Goal: Task Accomplishment & Management: Complete application form

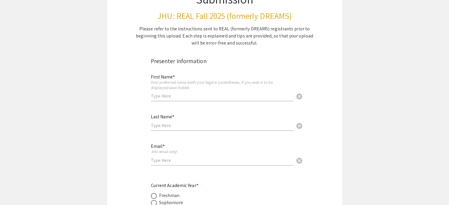
scroll to position [70, 0]
click at [232, 97] on input "text" at bounding box center [222, 96] width 142 height 6
type input "[PERSON_NAME]"
type input "Ouyang"
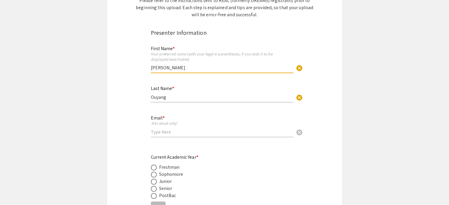
scroll to position [98, 0]
click at [188, 131] on input "email" at bounding box center [222, 132] width 142 height 6
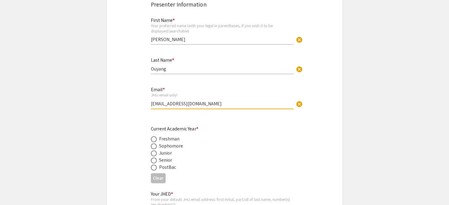
scroll to position [126, 0]
type input "[EMAIL_ADDRESS][DOMAIN_NAME]"
click at [175, 140] on div "Freshman" at bounding box center [169, 138] width 21 height 7
click at [156, 140] on span at bounding box center [154, 139] width 6 height 6
click at [156, 140] on input "radio" at bounding box center [154, 139] width 6 height 6
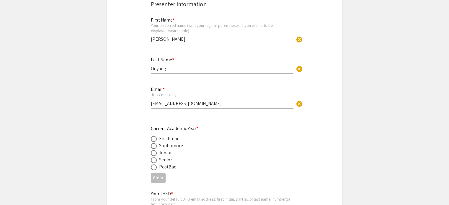
radio input "true"
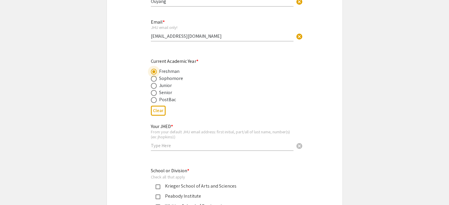
click at [169, 145] on input "text" at bounding box center [222, 145] width 142 height 6
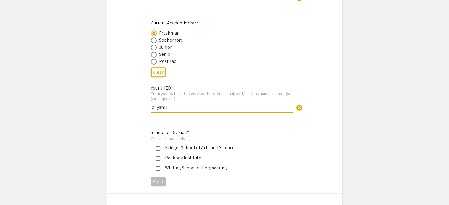
scroll to position [234, 0]
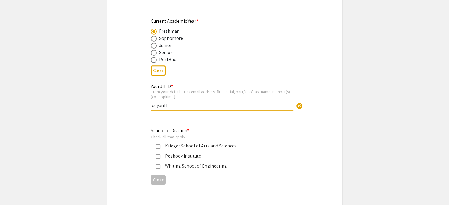
type input "jouyan11"
click at [161, 145] on div "Krieger School of Arts and Sciences" at bounding box center [222, 145] width 124 height 7
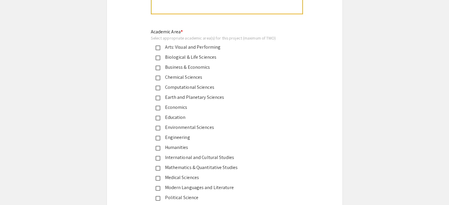
scroll to position [700, 0]
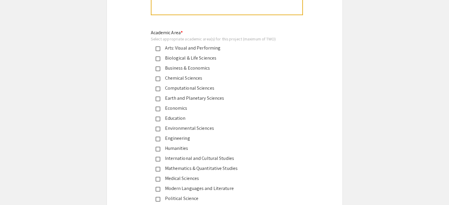
click at [198, 55] on div "Biological & Life Sciences" at bounding box center [222, 58] width 124 height 7
click at [186, 90] on div "Computational Sciences" at bounding box center [222, 88] width 124 height 7
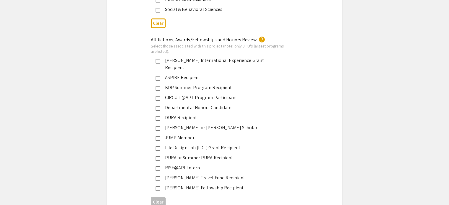
scroll to position [919, 0]
click at [191, 134] on div "JUMP Member" at bounding box center [222, 137] width 124 height 7
click at [230, 134] on div "JUMP Member" at bounding box center [222, 137] width 124 height 7
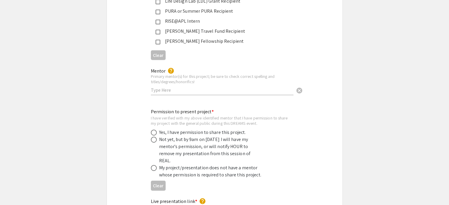
scroll to position [1065, 0]
click at [209, 164] on div "My project/presentation does not have a mentor whose permission is required to …" at bounding box center [210, 171] width 103 height 14
click at [154, 165] on span at bounding box center [154, 168] width 6 height 6
click at [154, 165] on input "radio" at bounding box center [154, 168] width 6 height 6
radio input "true"
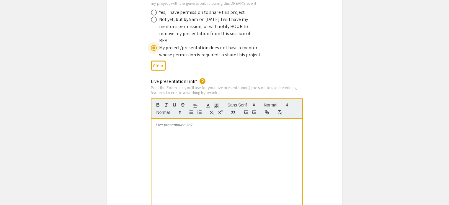
scroll to position [1185, 0]
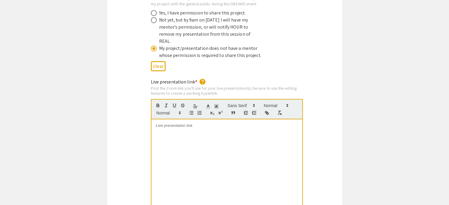
drag, startPoint x: 226, startPoint y: 113, endPoint x: 194, endPoint y: 115, distance: 31.9
click at [194, 119] on div at bounding box center [226, 163] width 151 height 88
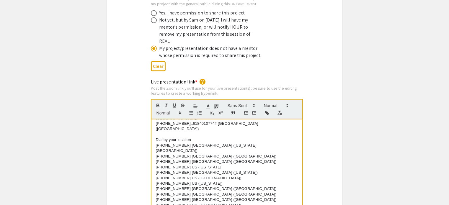
scroll to position [0, 0]
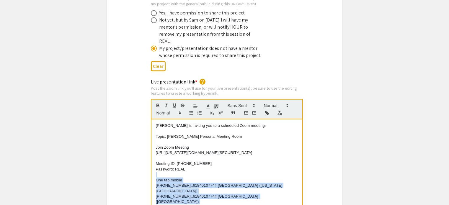
click at [194, 172] on p at bounding box center [227, 174] width 142 height 5
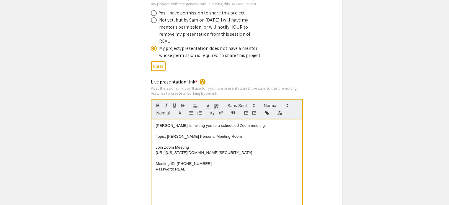
click at [243, 150] on p "[URL][US_STATE][DOMAIN_NAME][SECURITY_DATA]" at bounding box center [227, 152] width 142 height 5
click at [156, 150] on p "[URL][US_STATE][DOMAIN_NAME][SECURITY_DATA]" at bounding box center [227, 152] width 142 height 5
copy p "[URL][US_STATE][DOMAIN_NAME][SECURITY_DATA]"
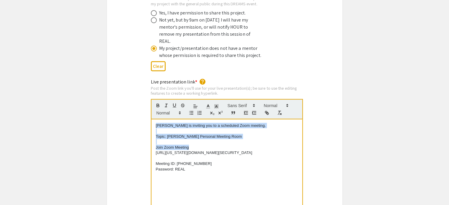
drag, startPoint x: 195, startPoint y: 129, endPoint x: 132, endPoint y: 79, distance: 81.0
click at [132, 79] on div "Live presentation link * help Post the Zoom link you'll use for your live prese…" at bounding box center [224, 147] width 235 height 139
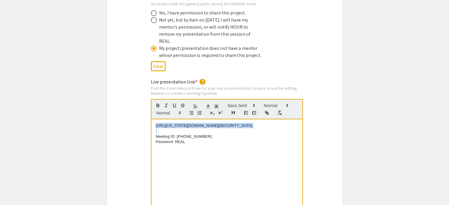
drag, startPoint x: 245, startPoint y: 118, endPoint x: 128, endPoint y: 75, distance: 123.9
click at [128, 78] on div "Live presentation link * help Post the Zoom link you'll use for your live prese…" at bounding box center [224, 147] width 235 height 139
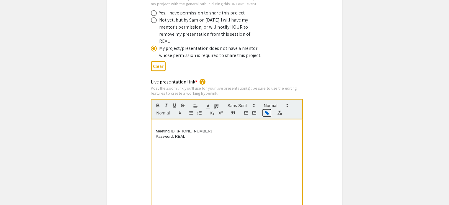
click at [269, 109] on button "button" at bounding box center [267, 112] width 8 height 7
drag, startPoint x: 235, startPoint y: 114, endPoint x: 138, endPoint y: 93, distance: 99.3
click at [138, 93] on div "Live presentation link * help Post the Zoom link you'll use for your live prese…" at bounding box center [224, 147] width 235 height 139
click at [268, 110] on icon "button" at bounding box center [266, 112] width 5 height 5
type input "[URL][US_STATE][DOMAIN_NAME][SECURITY_DATA]"
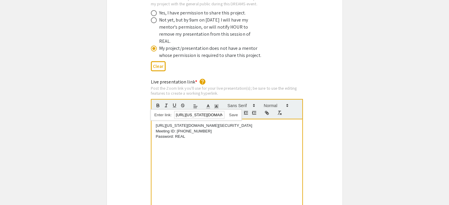
click at [231, 113] on link at bounding box center [231, 115] width 14 height 4
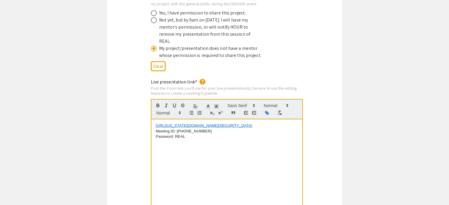
click at [245, 123] on p "[URL][US_STATE][DOMAIN_NAME][SECURITY_DATA]" at bounding box center [227, 125] width 142 height 5
click at [246, 139] on div "[URL][US_STATE][DOMAIN_NAME][SECURITY_DATA] Meeting ID: [PHONE_NUMBER] Password…" at bounding box center [226, 163] width 151 height 88
click at [332, 145] on div "Live presentation link * help Post the Zoom link you'll use for your live prese…" at bounding box center [224, 147] width 235 height 139
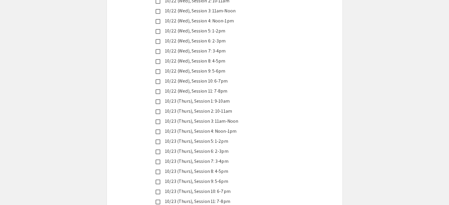
scroll to position [1562, 0]
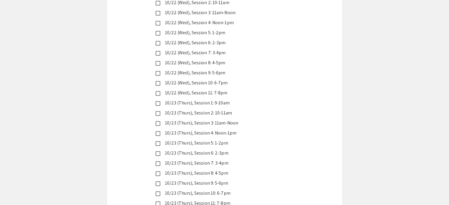
click at [160, 81] on mat-pseudo-checkbox at bounding box center [157, 83] width 5 height 5
click at [158, 191] on mat-pseudo-checkbox at bounding box center [157, 193] width 5 height 5
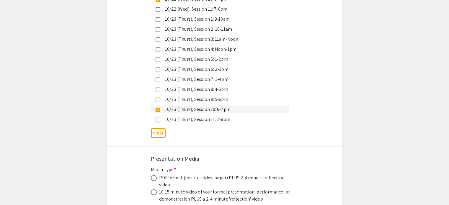
scroll to position [1694, 0]
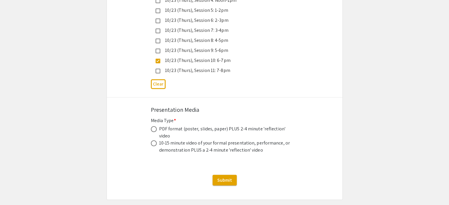
click at [187, 140] on div "10-15 minute video of your formal presentation, performance, or demonstration P…" at bounding box center [225, 147] width 133 height 14
click at [154, 140] on span at bounding box center [154, 143] width 6 height 6
click at [154, 140] on input "radio" at bounding box center [154, 143] width 6 height 6
radio input "true"
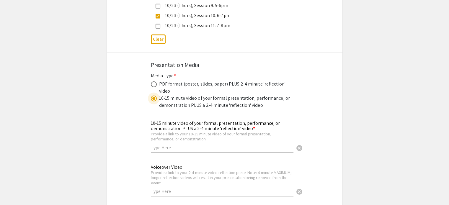
scroll to position [1739, 0]
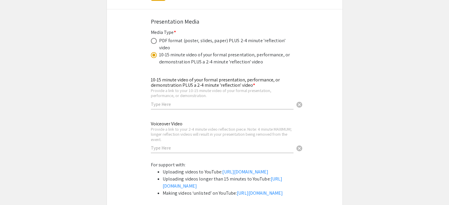
scroll to position [1776, 0]
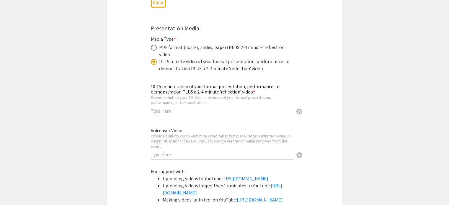
click at [227, 108] on input "text" at bounding box center [222, 111] width 142 height 6
paste input "[URL][DOMAIN_NAME]"
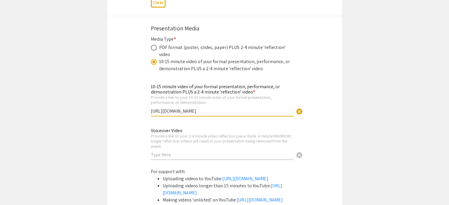
type input "[URL][DOMAIN_NAME]"
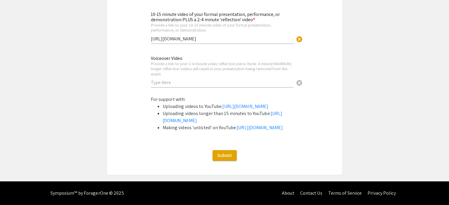
scroll to position [1763, 0]
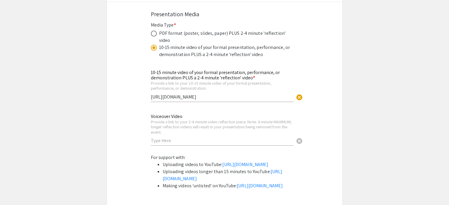
scroll to position [1790, 0]
click at [230, 137] on input "text" at bounding box center [222, 140] width 142 height 6
paste input "[URL][DOMAIN_NAME]"
type input "[URL][DOMAIN_NAME]"
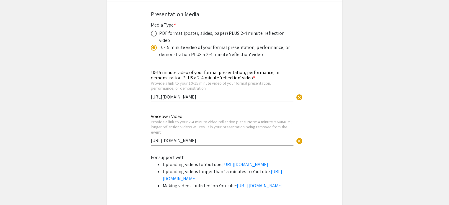
scroll to position [1845, 0]
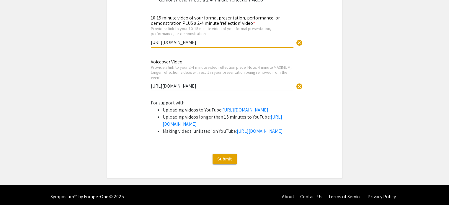
click at [243, 39] on input "[URL][DOMAIN_NAME]" at bounding box center [222, 42] width 142 height 6
click at [219, 83] on input "[URL][DOMAIN_NAME]" at bounding box center [222, 86] width 142 height 6
click at [223, 162] on span "Submit" at bounding box center [224, 159] width 15 height 6
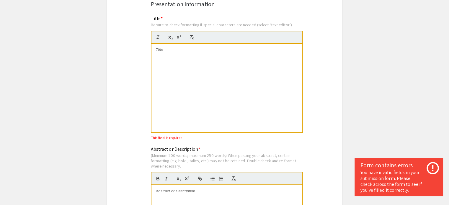
scroll to position [440, 0]
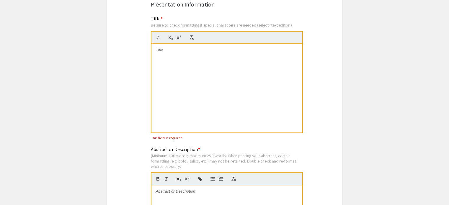
click at [240, 90] on div at bounding box center [226, 88] width 151 height 88
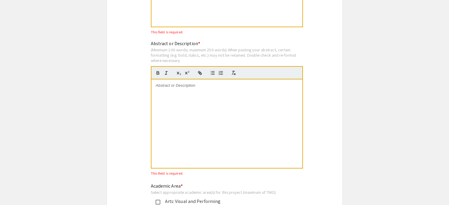
scroll to position [547, 0]
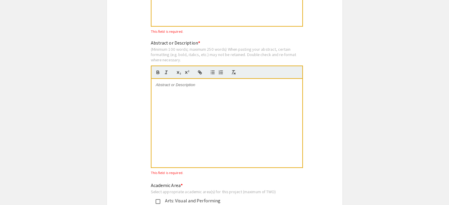
click at [221, 109] on div at bounding box center [226, 123] width 151 height 88
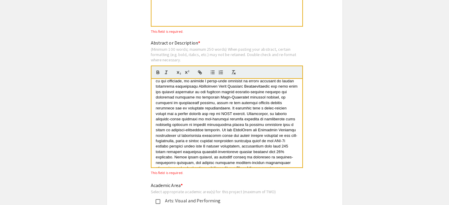
scroll to position [27, 0]
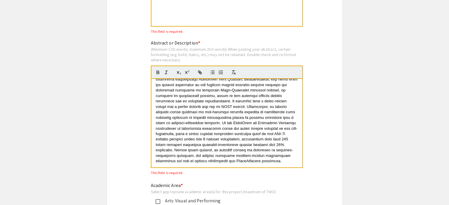
click at [176, 127] on span at bounding box center [227, 109] width 143 height 108
click at [242, 122] on span at bounding box center [227, 109] width 143 height 108
click at [241, 122] on span at bounding box center [227, 109] width 143 height 108
click at [221, 121] on span at bounding box center [227, 109] width 143 height 108
click at [255, 121] on span at bounding box center [227, 109] width 143 height 108
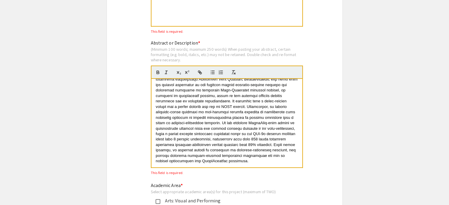
click at [263, 161] on p at bounding box center [227, 109] width 142 height 109
click at [171, 154] on span at bounding box center [227, 109] width 143 height 108
click at [243, 149] on span at bounding box center [227, 109] width 143 height 108
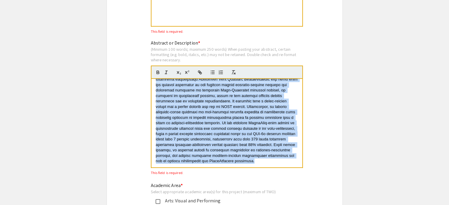
scroll to position [0, 0]
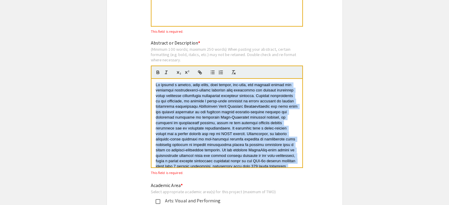
drag, startPoint x: 278, startPoint y: 161, endPoint x: 150, endPoint y: 72, distance: 155.8
click at [150, 72] on div "Abstract or Description * (Minimum 100 words; maximum 250 words) When pasting y…" at bounding box center [224, 108] width 156 height 136
copy span "We report a simple, high yield, high purity, low-cost, and scalable method for …"
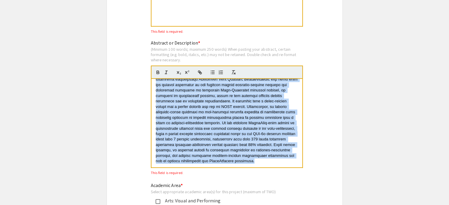
click at [242, 143] on span at bounding box center [227, 109] width 143 height 108
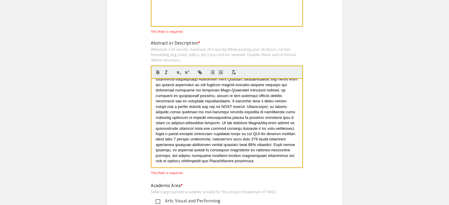
click at [199, 142] on span at bounding box center [227, 109] width 143 height 108
click at [252, 147] on span at bounding box center [227, 109] width 143 height 108
click at [253, 163] on div at bounding box center [226, 123] width 151 height 88
click at [237, 133] on span at bounding box center [227, 109] width 143 height 108
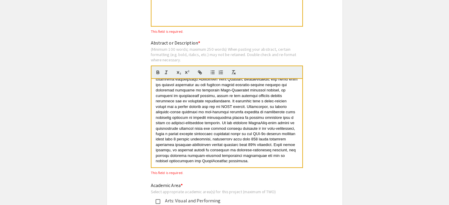
click at [227, 114] on span at bounding box center [227, 109] width 143 height 108
click at [201, 108] on span at bounding box center [227, 109] width 143 height 108
drag, startPoint x: 274, startPoint y: 105, endPoint x: 165, endPoint y: 112, distance: 108.5
click at [165, 112] on span at bounding box center [227, 109] width 143 height 108
click at [203, 122] on span at bounding box center [227, 109] width 143 height 108
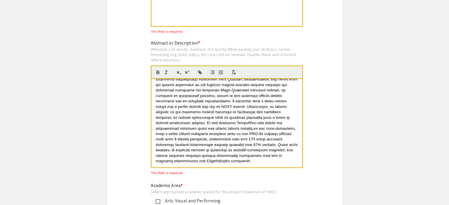
click at [273, 110] on span at bounding box center [227, 109] width 143 height 108
drag, startPoint x: 271, startPoint y: 112, endPoint x: 203, endPoint y: 111, distance: 68.2
click at [203, 111] on span at bounding box center [227, 109] width 143 height 108
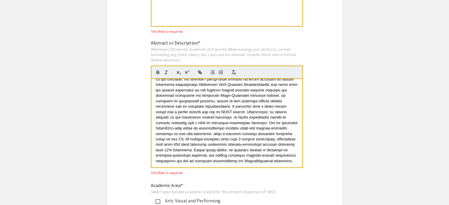
click at [273, 111] on span at bounding box center [227, 112] width 143 height 102
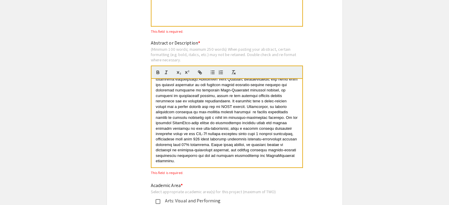
click at [224, 111] on span at bounding box center [227, 109] width 143 height 108
click at [234, 136] on span at bounding box center [227, 109] width 143 height 108
click at [183, 144] on span at bounding box center [227, 109] width 143 height 108
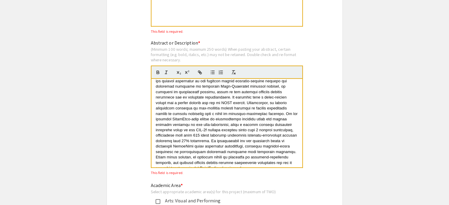
scroll to position [32, 0]
click at [221, 116] on span at bounding box center [227, 110] width 143 height 119
click at [235, 115] on span at bounding box center [227, 110] width 143 height 119
click at [186, 124] on span at bounding box center [227, 110] width 143 height 119
click at [219, 134] on span at bounding box center [227, 110] width 143 height 119
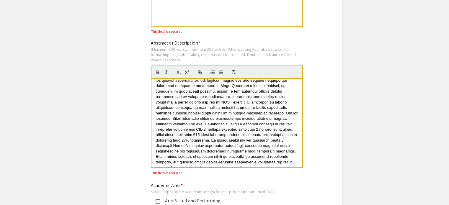
scroll to position [38, 0]
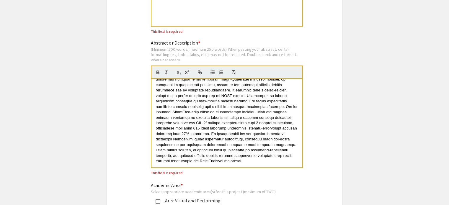
click at [229, 143] on span at bounding box center [227, 104] width 143 height 119
click at [267, 151] on p at bounding box center [227, 104] width 142 height 120
click at [189, 144] on span at bounding box center [227, 104] width 143 height 119
click at [258, 159] on p at bounding box center [227, 104] width 142 height 120
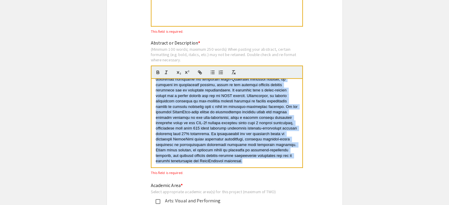
copy span "We report a simple, high yield, high purity, low-cost, and scalable method for …"
click at [251, 124] on span at bounding box center [227, 104] width 143 height 119
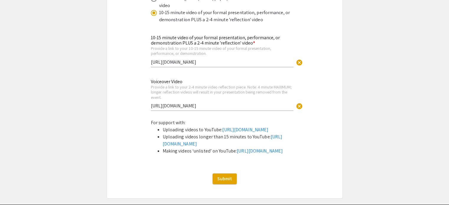
scroll to position [1859, 0]
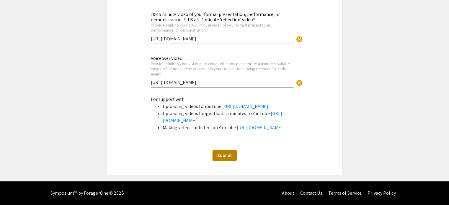
click at [228, 159] on button "Submit" at bounding box center [224, 155] width 24 height 11
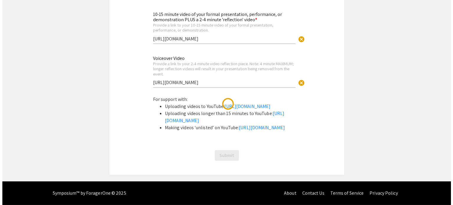
scroll to position [0, 0]
